Goal: Information Seeking & Learning: Learn about a topic

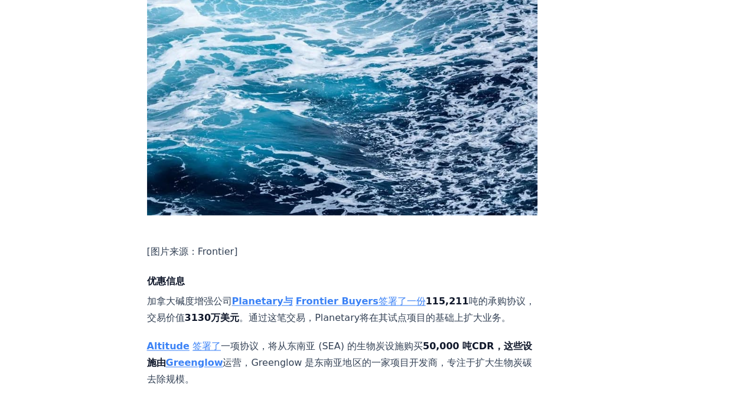
scroll to position [827, 0]
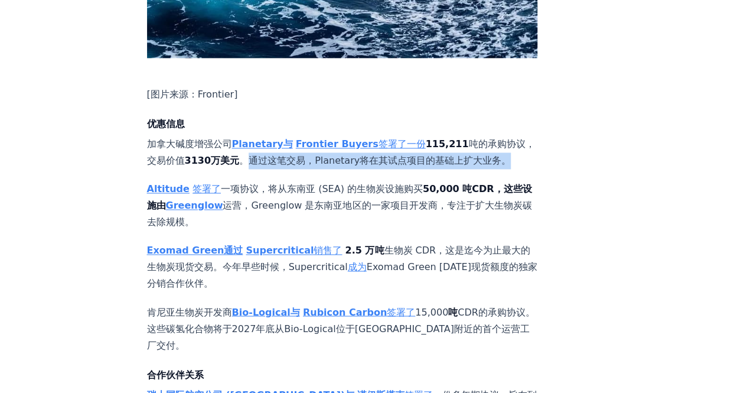
drag, startPoint x: 339, startPoint y: 103, endPoint x: 211, endPoint y: 119, distance: 128.5
click at [239, 155] on font "。通过这笔交易，Planetary将在其试点项目的基础上扩大业务。" at bounding box center [375, 160] width 272 height 11
click at [249, 136] on p "加拿大碱度增强公司 Planetary与 Frontier Buyers 签署了一份 115,211 吨的 承购协议 ，交易价值 3130万美元 。通过这笔交…" at bounding box center [342, 152] width 391 height 33
click at [276, 155] on font "。通过这笔交易，Planetary将在其试点项目的基础上扩大业务。" at bounding box center [375, 160] width 272 height 11
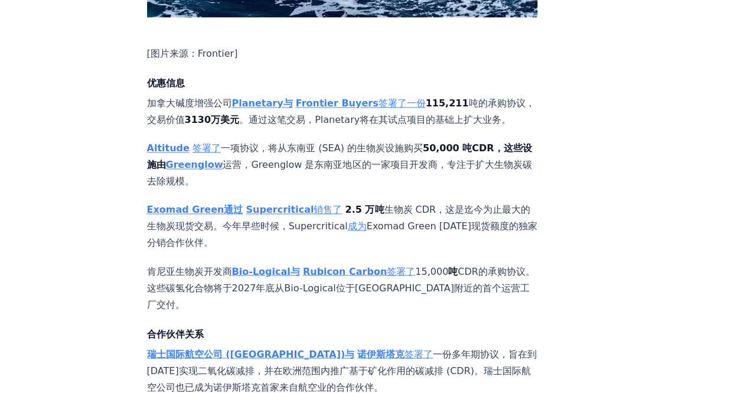
scroll to position [886, 0]
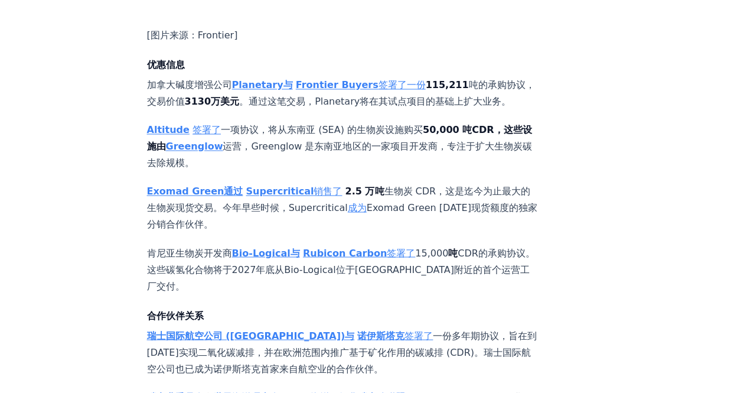
click at [246, 185] on font "Supercritical" at bounding box center [280, 190] width 68 height 11
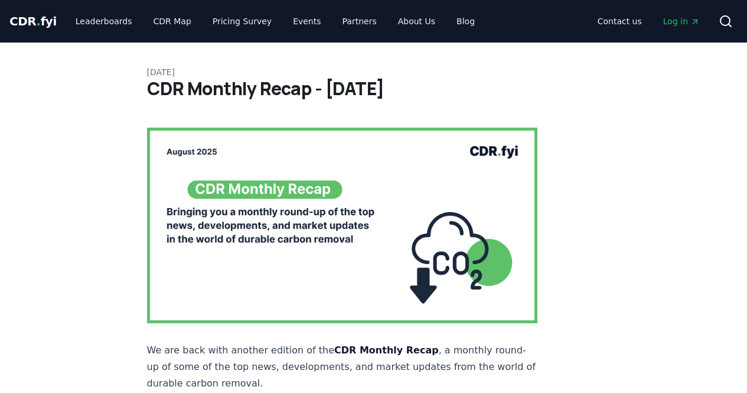
scroll to position [886, 0]
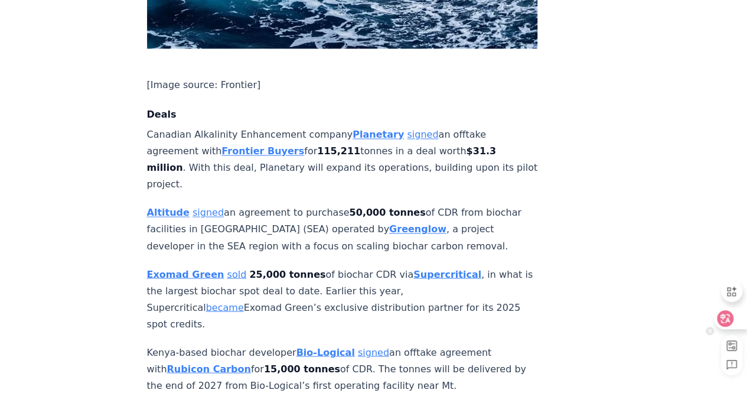
click at [724, 317] on icon at bounding box center [725, 318] width 10 height 9
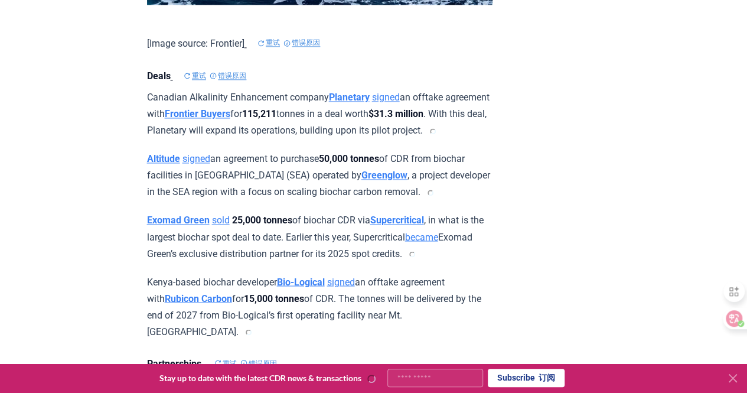
scroll to position [893, 0]
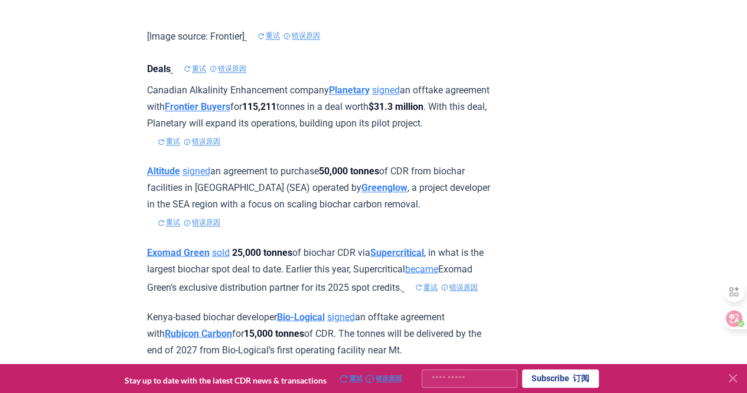
click at [573, 381] on font at bounding box center [571, 377] width 4 height 9
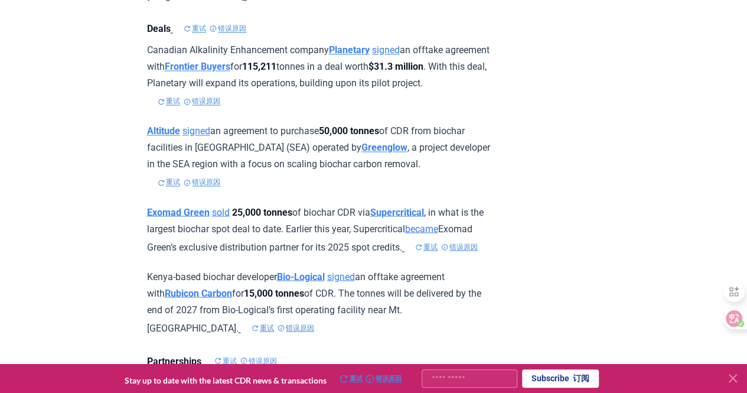
scroll to position [952, 0]
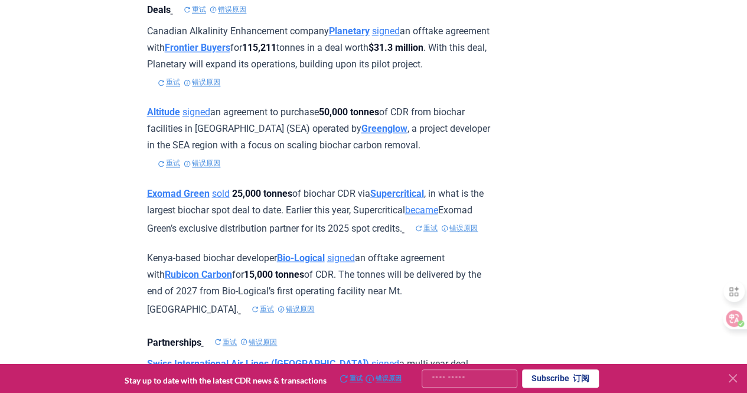
click at [472, 380] on input "Your email" at bounding box center [470, 378] width 96 height 18
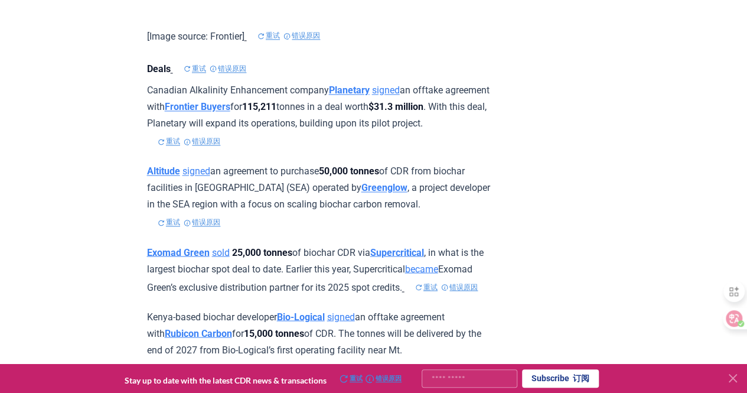
click at [180, 148] on font "重试" at bounding box center [169, 141] width 22 height 12
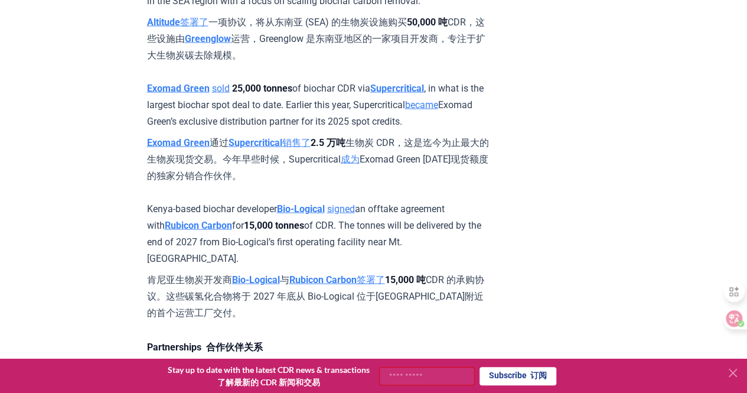
scroll to position [1271, 0]
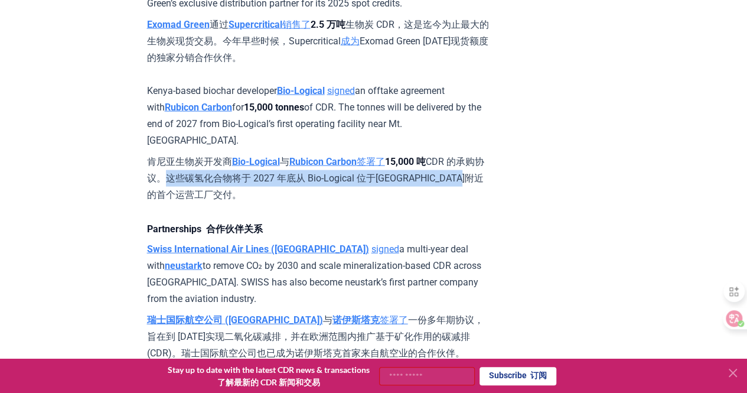
drag, startPoint x: 194, startPoint y: 188, endPoint x: 233, endPoint y: 203, distance: 42.2
click at [233, 203] on font "肯尼亚生物炭开发商 Bio-Logical 与 Rubicon Carbon 签署了 15,000 吨 CDR 的承购协议。这些碳氢化合物将于 2027 年底…" at bounding box center [319, 179] width 345 height 50
click at [281, 203] on font "肯尼亚生物炭开发商 Bio-Logical 与 Rubicon Carbon 签署了 15,000 吨 CDR 的承购协议。这些碳氢化合物将于 2027 年底…" at bounding box center [319, 179] width 345 height 50
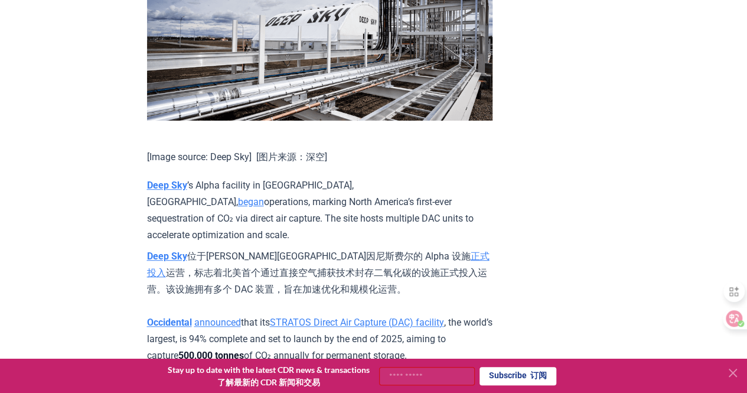
scroll to position [2688, 0]
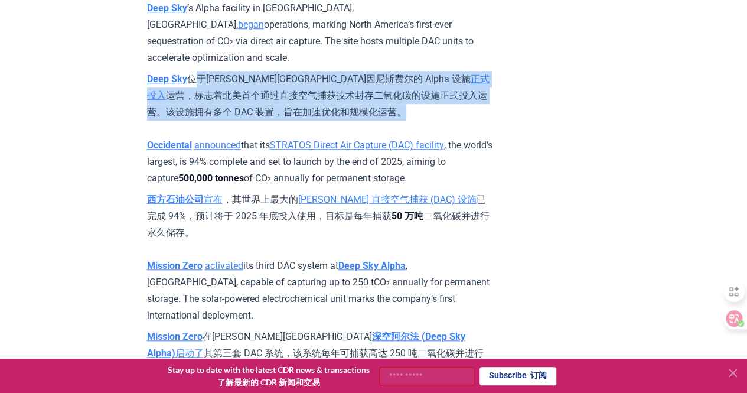
drag, startPoint x: 194, startPoint y: 83, endPoint x: 464, endPoint y: 116, distance: 272.4
click at [464, 116] on font "Deep Sky 位于[PERSON_NAME][GEOGRAPHIC_DATA]因尼斯费尔的 Alpha 设施 正式投入 运营，标志着北美首个通过直接空气捕…" at bounding box center [319, 96] width 345 height 50
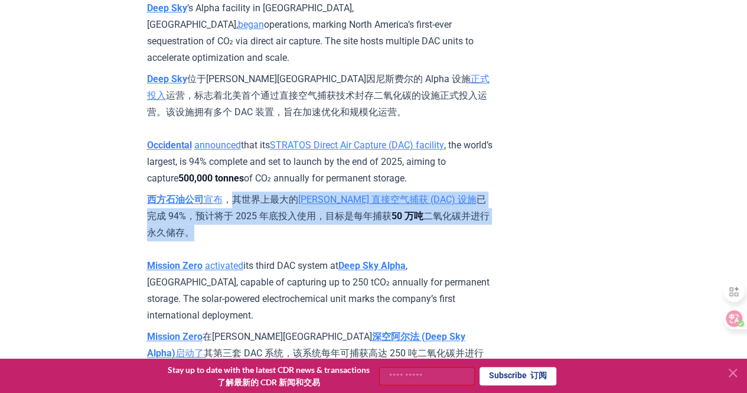
drag, startPoint x: 233, startPoint y: 208, endPoint x: 255, endPoint y: 245, distance: 42.9
click at [255, 241] on font "西方石油公司 宣布 ，其世界上最大的 STRATOS 直接空气捕获 (DAC) 设施 已完成 94%，预计将于 2025 年底投入使用，目标是每年捕获 50 …" at bounding box center [319, 216] width 345 height 50
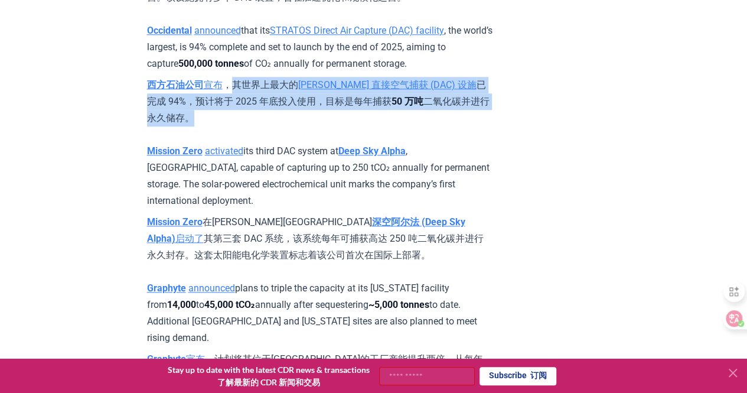
scroll to position [2806, 0]
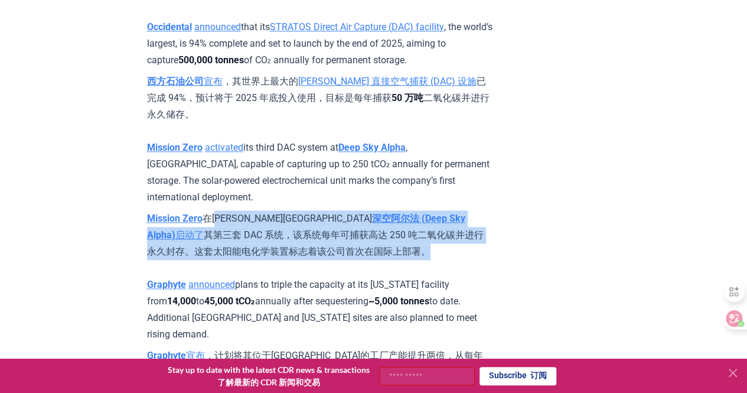
drag, startPoint x: 214, startPoint y: 226, endPoint x: 322, endPoint y: 259, distance: 113.0
click at [322, 259] on font "Mission Zero 在[PERSON_NAME][GEOGRAPHIC_DATA] 深空阿尔法 (Deep Sky Alpha) 启动了 其第三套 DA…" at bounding box center [319, 235] width 345 height 50
click at [249, 250] on font "Mission Zero 在[PERSON_NAME][GEOGRAPHIC_DATA] 深空阿尔法 (Deep Sky Alpha) 启动了 其第三套 DA…" at bounding box center [319, 235] width 345 height 50
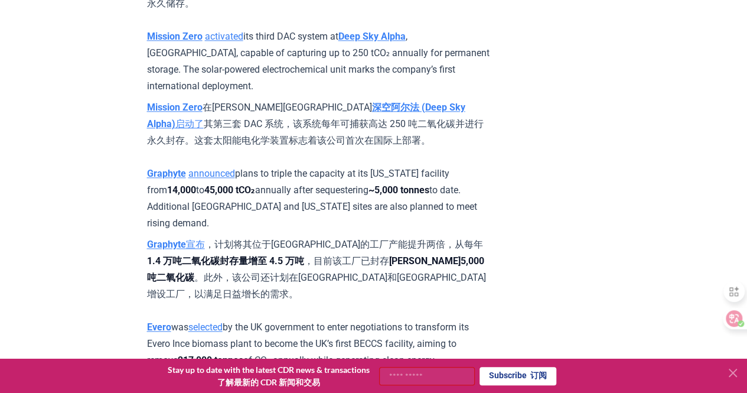
scroll to position [2983, 0]
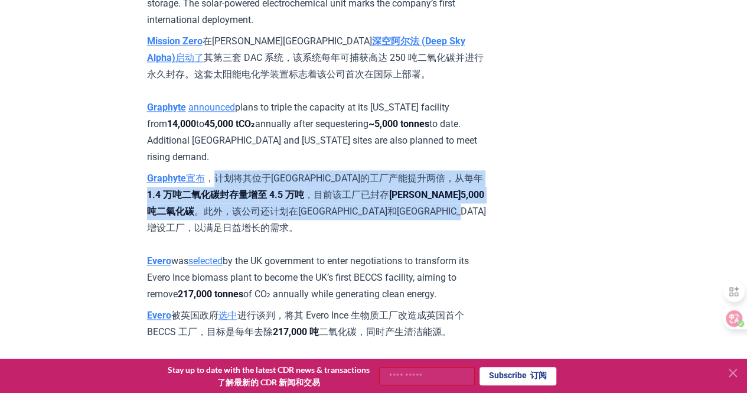
drag, startPoint x: 226, startPoint y: 188, endPoint x: 488, endPoint y: 217, distance: 264.3
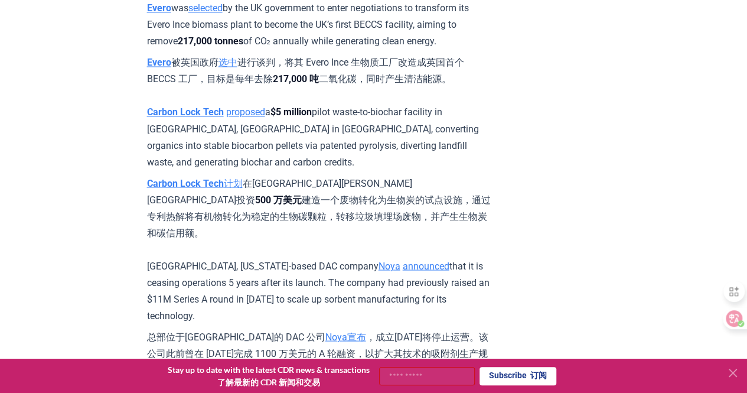
scroll to position [3278, 0]
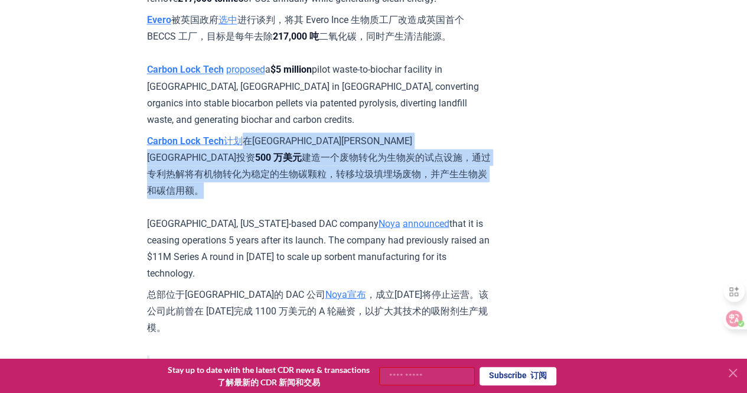
drag, startPoint x: 254, startPoint y: 131, endPoint x: 366, endPoint y: 167, distance: 117.6
click at [366, 167] on font "Carbon Lock Tech 计划 在[GEOGRAPHIC_DATA][PERSON_NAME][GEOGRAPHIC_DATA]投资 500 万美元 …" at bounding box center [319, 165] width 345 height 66
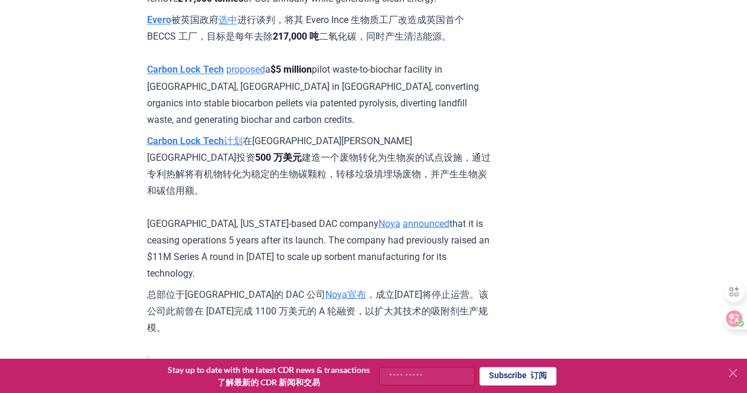
click at [410, 288] on font "总部位于[GEOGRAPHIC_DATA]的 DAC 公司 Noya 宣布 ，成立[DATE]将停止运营。该公司此前曾在 [DATE]完成 1100 万美元的…" at bounding box center [317, 310] width 341 height 44
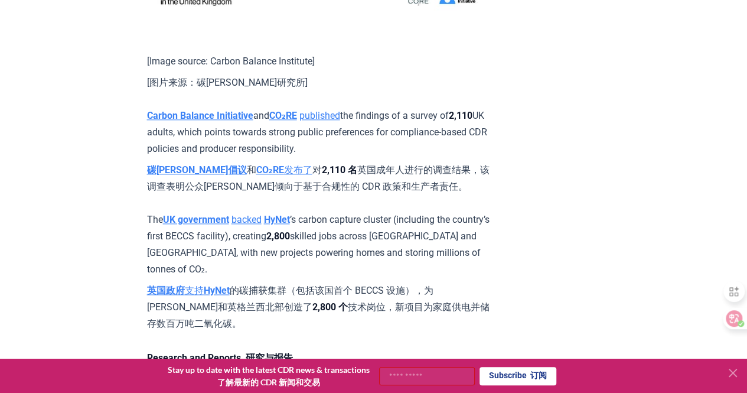
scroll to position [5168, 0]
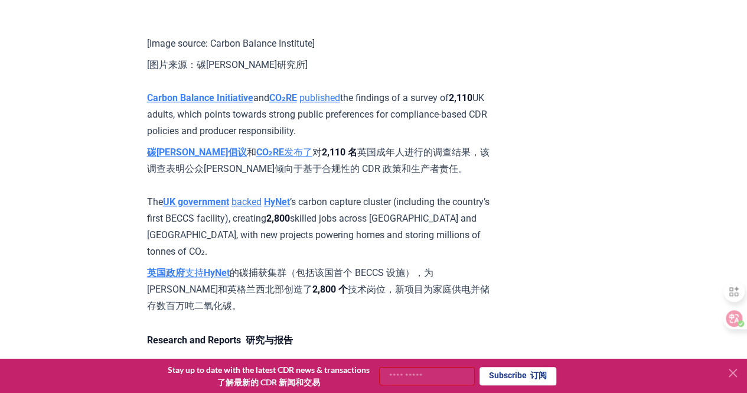
click at [322, 146] on strong "2,110 名" at bounding box center [339, 151] width 35 height 11
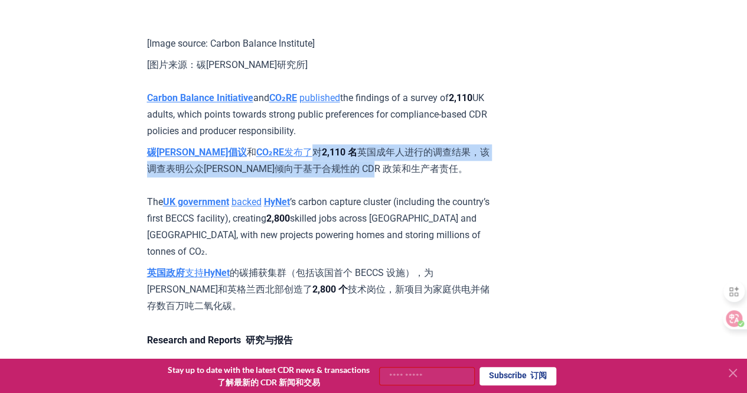
drag, startPoint x: 267, startPoint y: 119, endPoint x: 378, endPoint y: 143, distance: 113.6
click at [378, 146] on font "碳[PERSON_NAME]倡议 和 CO₂RE 发布了 对 2,110 名 英国成年人进行的调查结果，该调查表明公众[PERSON_NAME]倾向于基于合规…" at bounding box center [318, 160] width 342 height 28
click at [316, 146] on font "碳[PERSON_NAME]倡议 和 CO₂RE 发布了 对 2,110 名 英国成年人进行的调查结果，该调查表明公众[PERSON_NAME]倾向于基于合规…" at bounding box center [318, 160] width 342 height 28
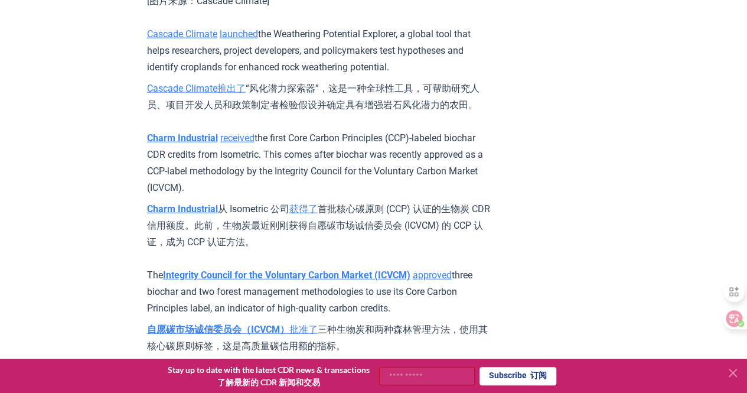
scroll to position [5817, 0]
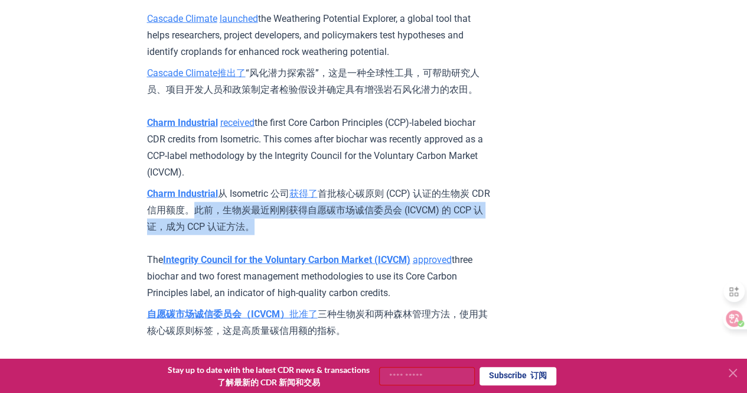
drag, startPoint x: 215, startPoint y: 177, endPoint x: 307, endPoint y: 188, distance: 92.8
click at [307, 188] on font "Charm Industrial 从 Isometric 公司 获得了 首批核心碳原则 (CCP) 认证的生物炭 CDR 信用额度。此前，生物炭最近刚刚获得自…" at bounding box center [319, 210] width 345 height 50
click at [262, 188] on font "Charm Industrial 从 Isometric 公司 获得了 首批核心碳原则 (CCP) 认证的生物炭 CDR 信用额度。此前，生物炭最近刚刚获得自…" at bounding box center [318, 210] width 343 height 44
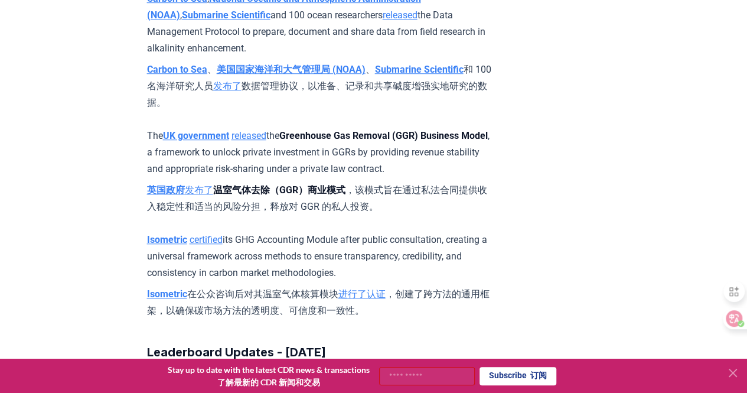
scroll to position [7125, 0]
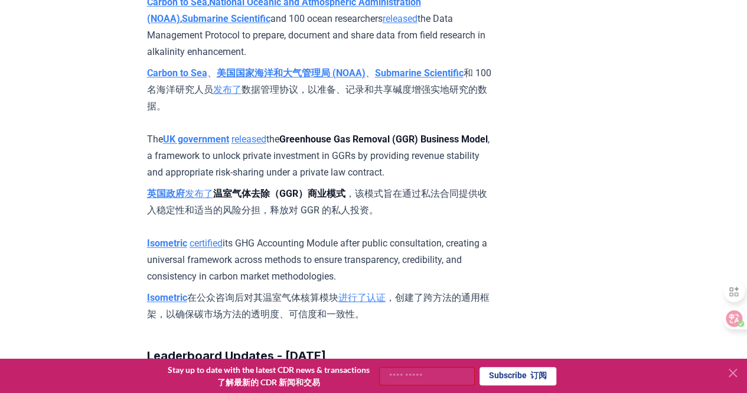
click at [233, 192] on strong "温室气体去除（GGR）商业模式" at bounding box center [279, 193] width 132 height 11
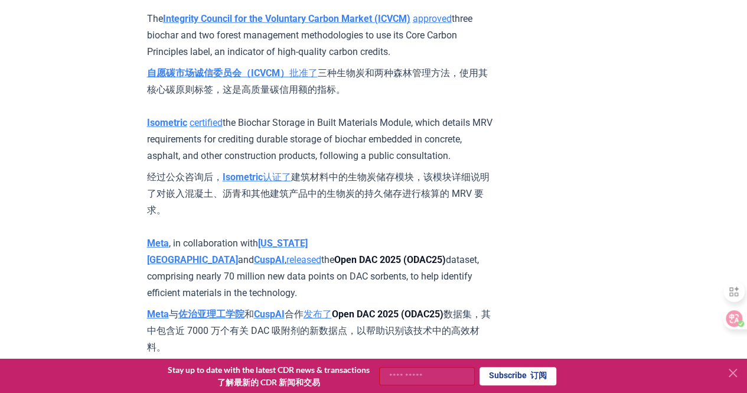
scroll to position [5945, 0]
